Goal: Information Seeking & Learning: Learn about a topic

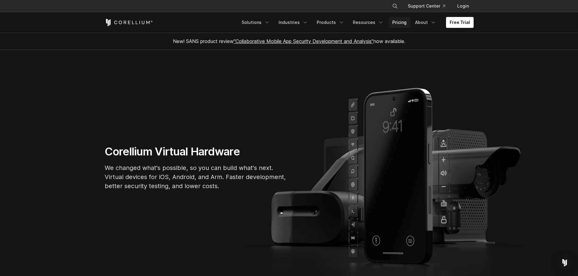
click at [404, 23] on link "Pricing" at bounding box center [399, 22] width 22 height 11
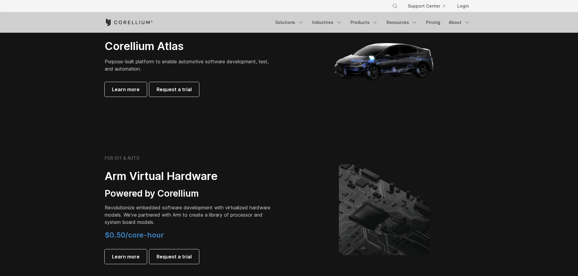
scroll to position [667, 0]
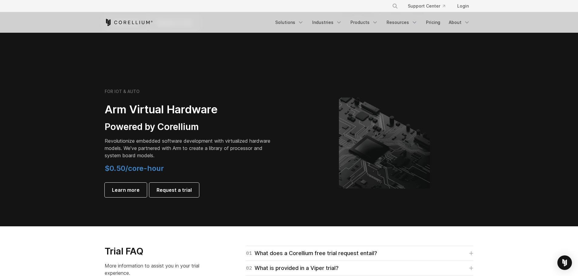
click at [284, 96] on div "FOR IOT & AUTO Arm Virtual Hardware Powered by Corellium Revolutionize embedded…" at bounding box center [194, 143] width 190 height 109
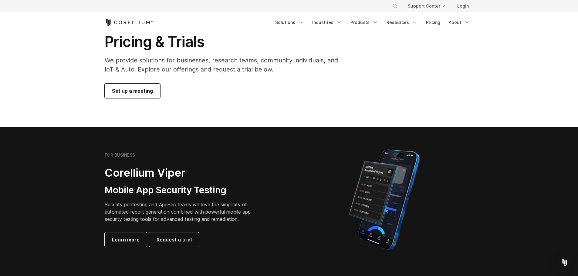
scroll to position [0, 0]
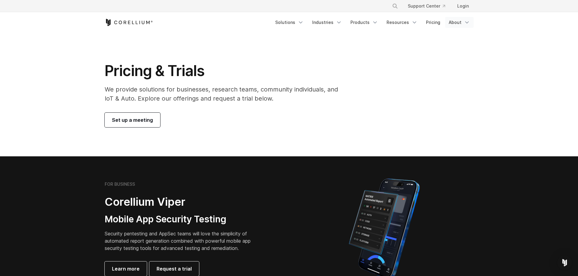
click at [465, 21] on icon "Navigation Menu" at bounding box center [467, 22] width 6 height 6
click at [366, 22] on link "Products" at bounding box center [364, 22] width 35 height 11
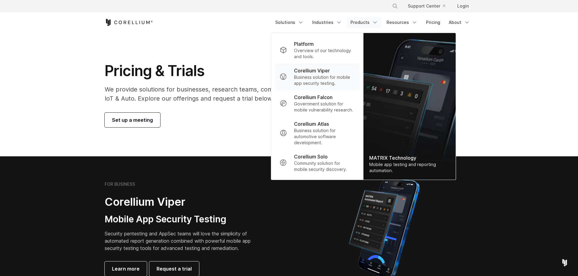
click at [343, 83] on p "Business solution for mobile app security testing." at bounding box center [324, 80] width 60 height 12
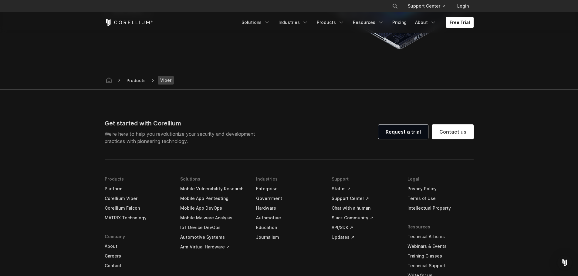
scroll to position [1759, 0]
